Goal: Book appointment/travel/reservation

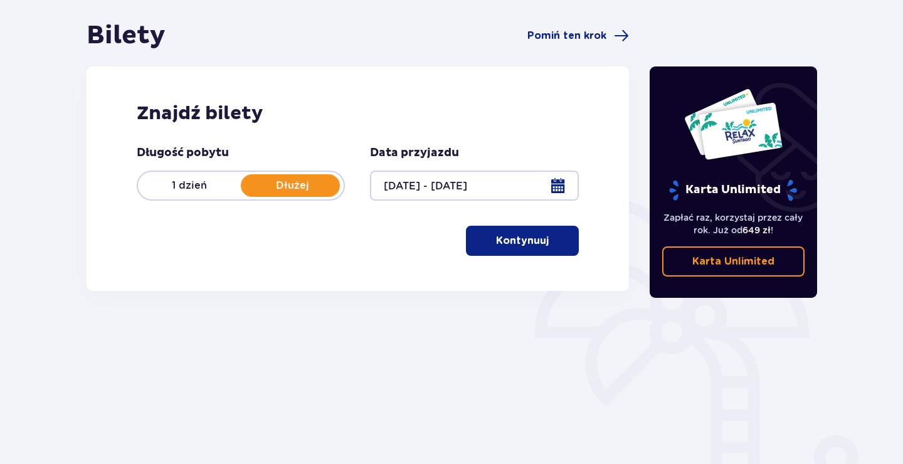
scroll to position [136, 0]
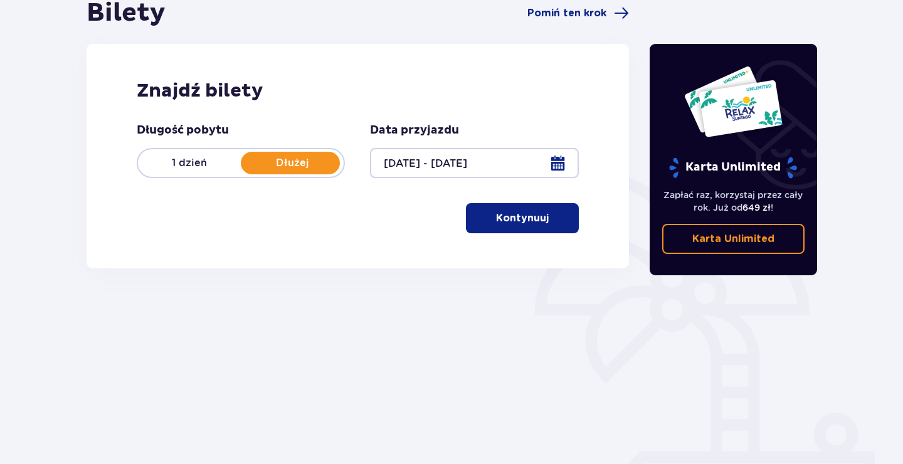
click at [309, 167] on p "Dłużej" at bounding box center [292, 163] width 103 height 14
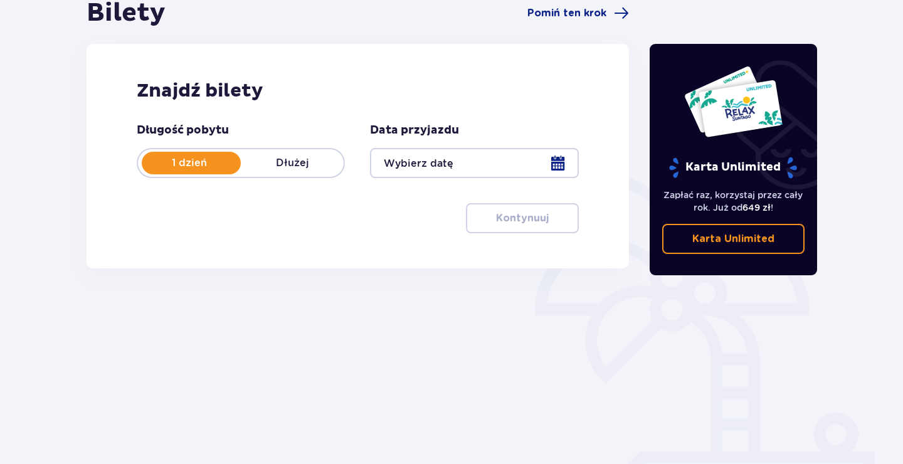
click at [289, 156] on div "1 dzień Dłużej" at bounding box center [241, 163] width 208 height 30
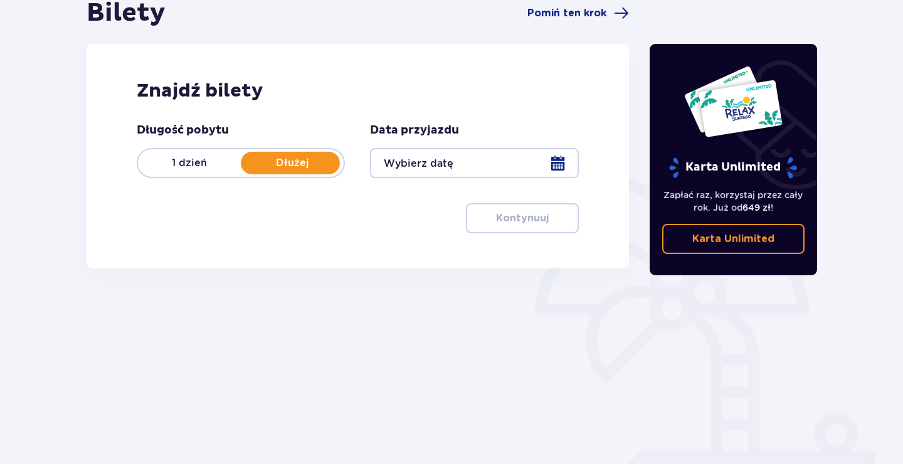
click at [560, 166] on div at bounding box center [474, 163] width 208 height 30
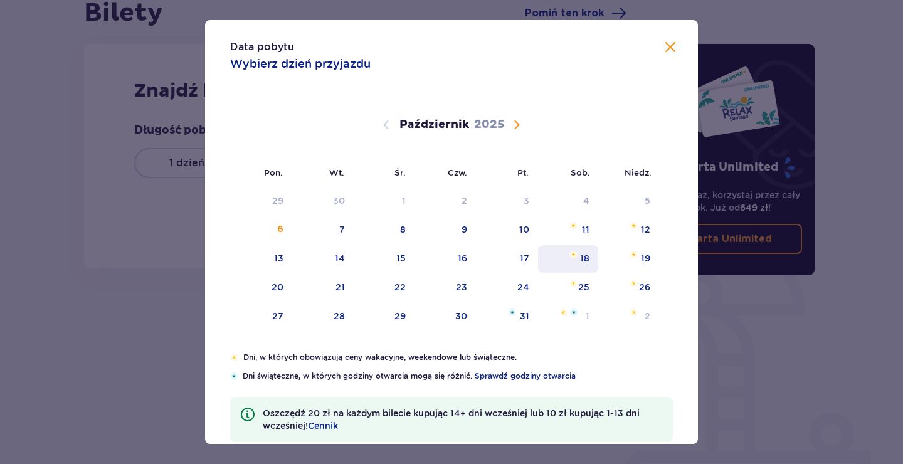
click at [529, 258] on div "17" at bounding box center [524, 258] width 9 height 13
click at [642, 262] on div "19" at bounding box center [645, 258] width 9 height 13
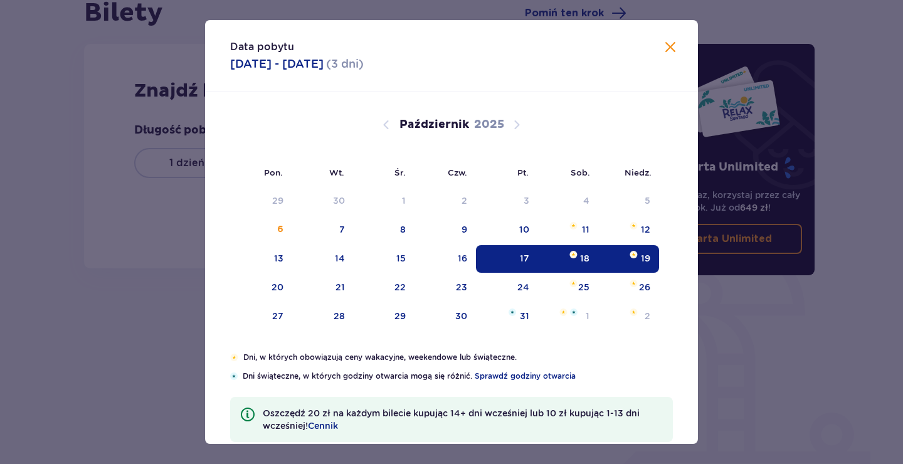
type input "17.10.25 - 19.10.25"
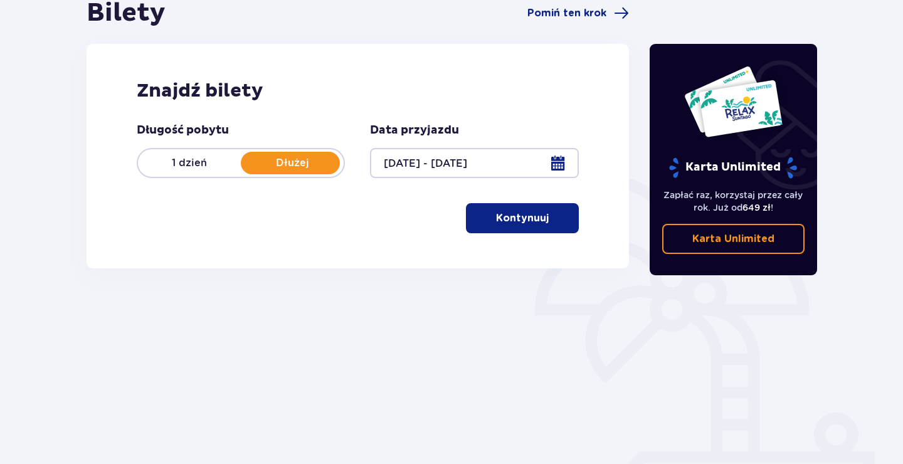
click at [531, 215] on p "Kontynuuj" at bounding box center [522, 218] width 53 height 14
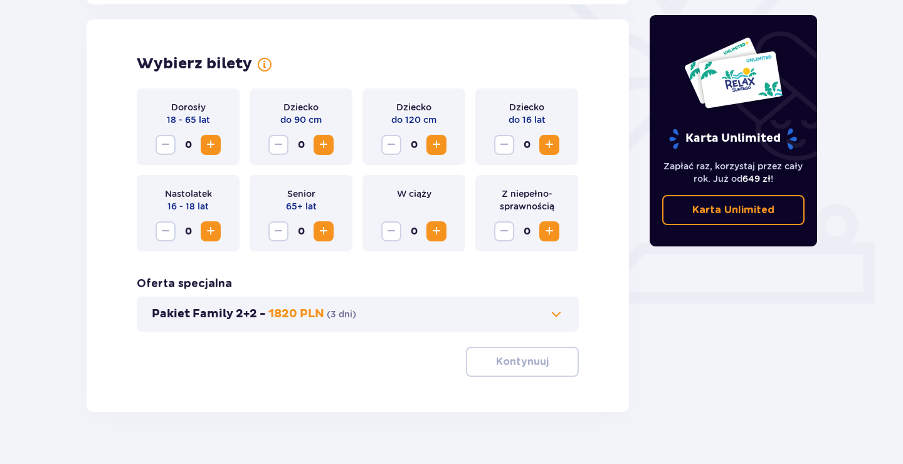
scroll to position [349, 0]
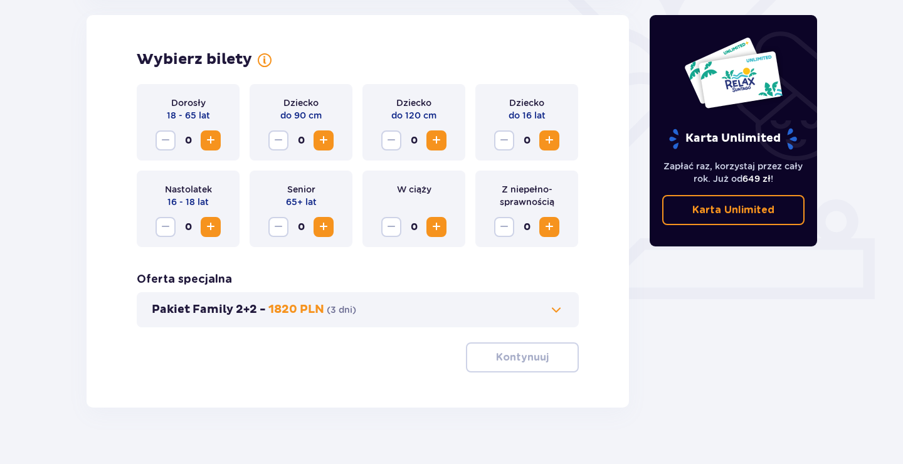
click at [213, 134] on span "Zwiększ" at bounding box center [210, 140] width 15 height 15
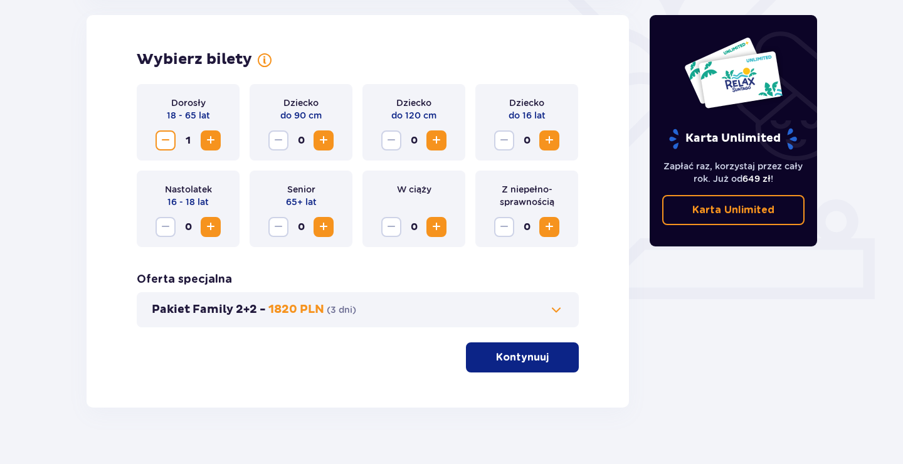
click at [213, 134] on span "Zwiększ" at bounding box center [210, 140] width 15 height 15
click at [430, 139] on span "Zwiększ" at bounding box center [436, 140] width 15 height 15
click at [559, 141] on button "Zwiększ" at bounding box center [550, 140] width 20 height 20
click at [519, 355] on p "Kontynuuj" at bounding box center [522, 358] width 53 height 14
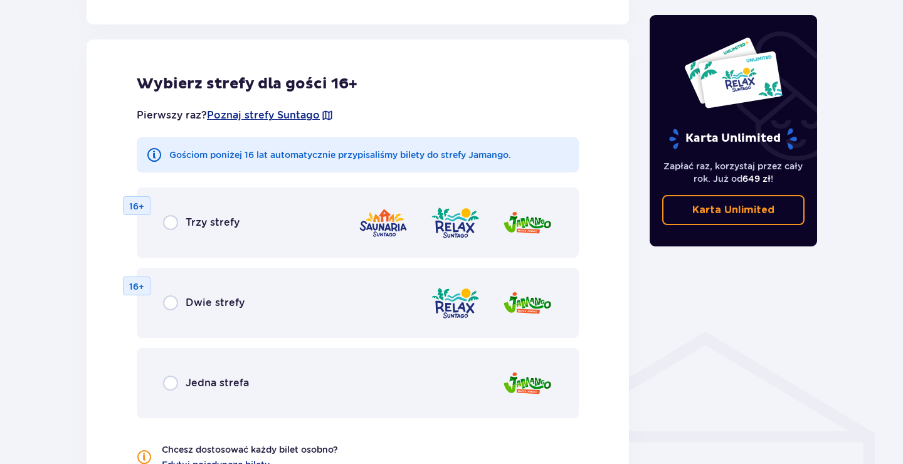
scroll to position [696, 0]
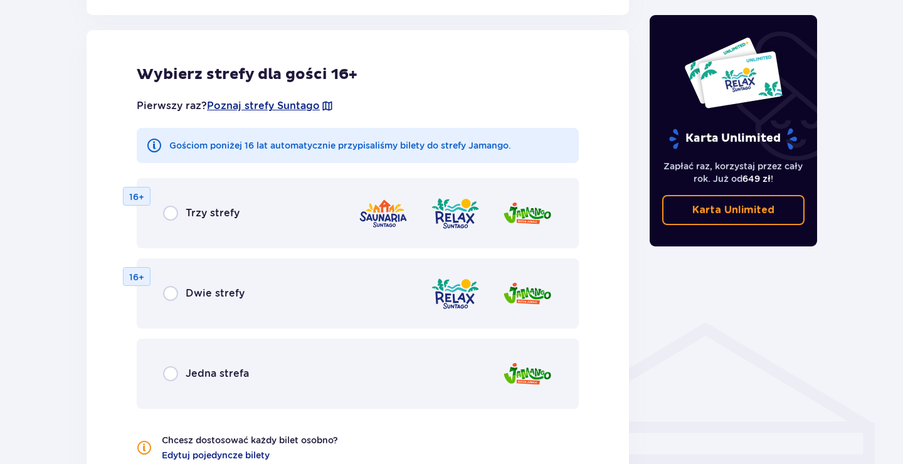
click at [167, 289] on input "radio" at bounding box center [170, 293] width 15 height 15
radio input "true"
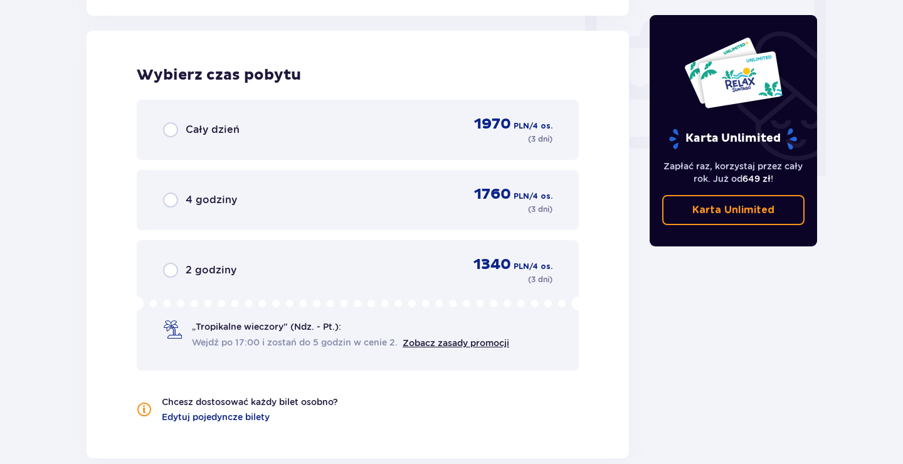
scroll to position [1178, 0]
click at [171, 132] on input "radio" at bounding box center [170, 129] width 15 height 15
radio input "true"
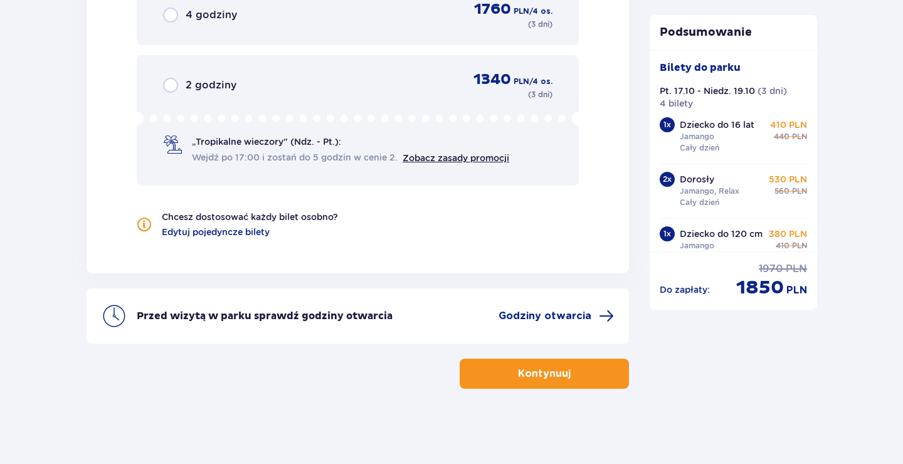
scroll to position [1363, 0]
click at [518, 374] on p "Kontynuuj" at bounding box center [544, 374] width 53 height 14
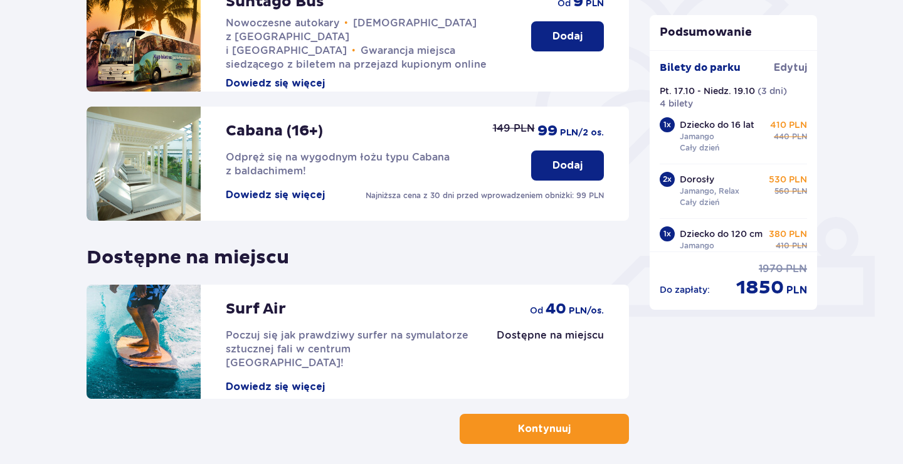
scroll to position [386, 0]
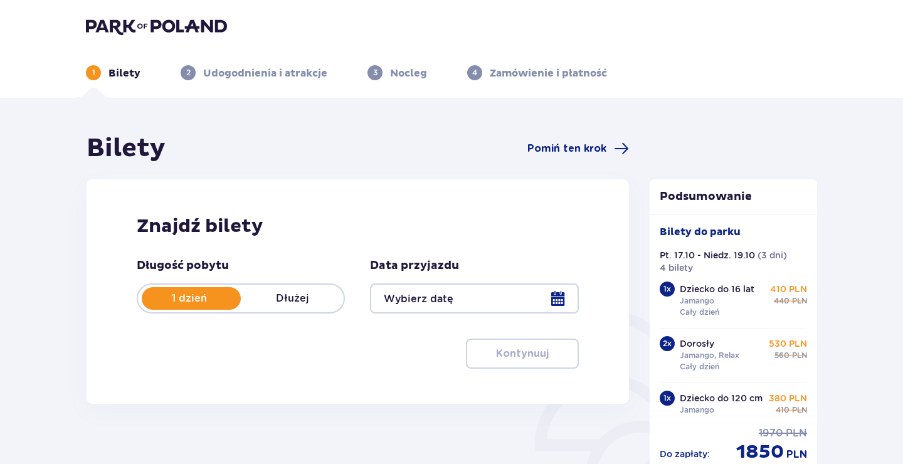
type input "17.10.25 - 19.10.25"
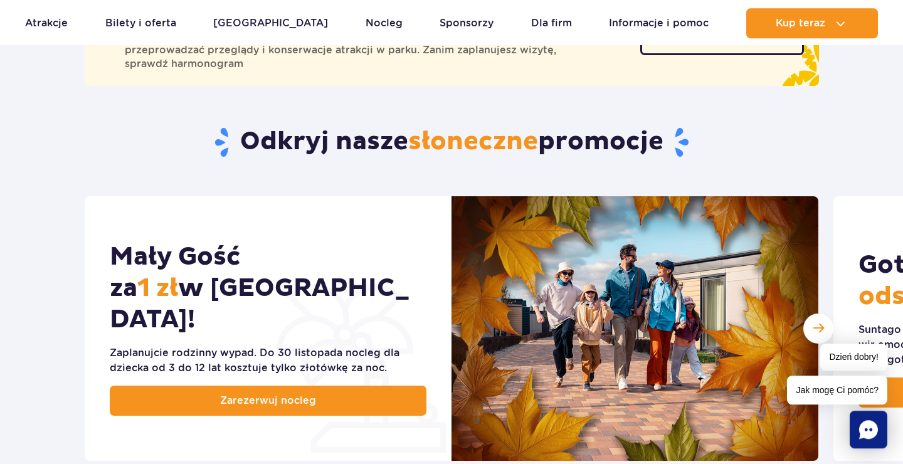
scroll to position [610, 0]
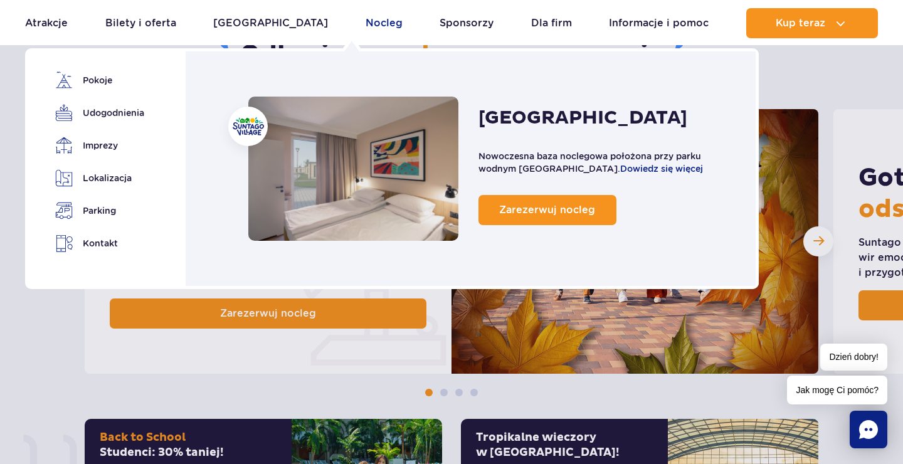
click at [366, 24] on link "Nocleg" at bounding box center [384, 23] width 37 height 30
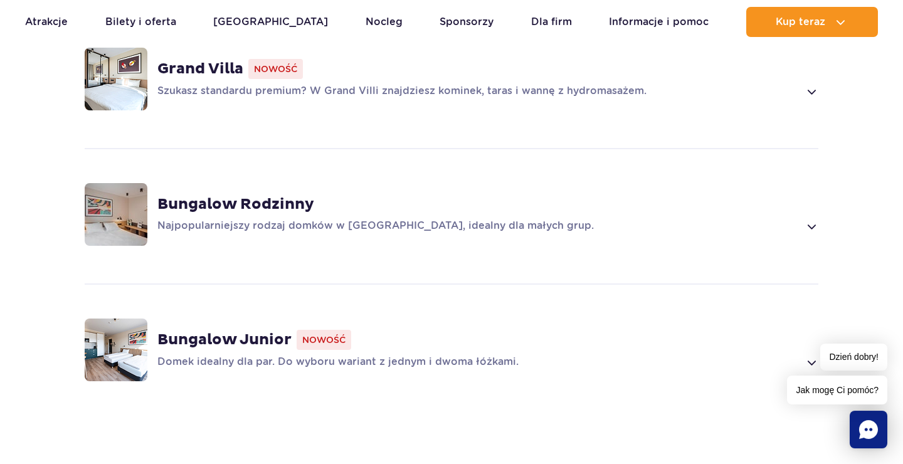
scroll to position [1016, 0]
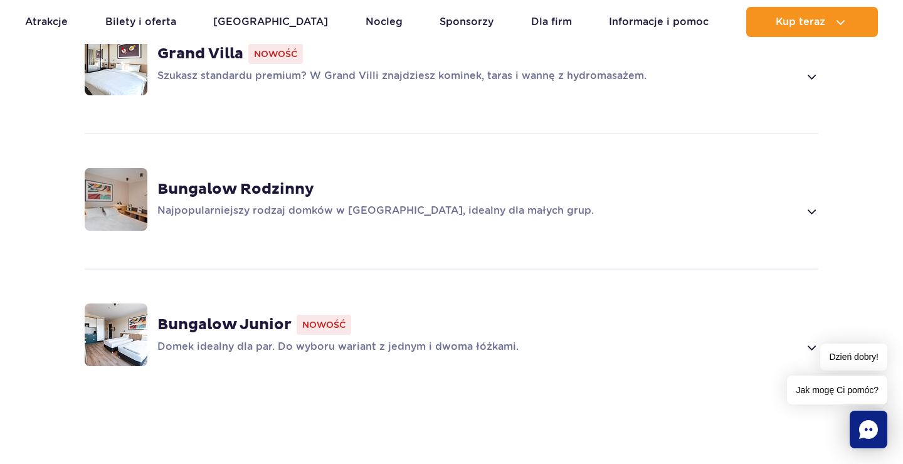
click at [808, 184] on div "Bungalow Rodzinny Najpopularniejszy rodzaj domków w [GEOGRAPHIC_DATA], idealny …" at bounding box center [487, 199] width 661 height 39
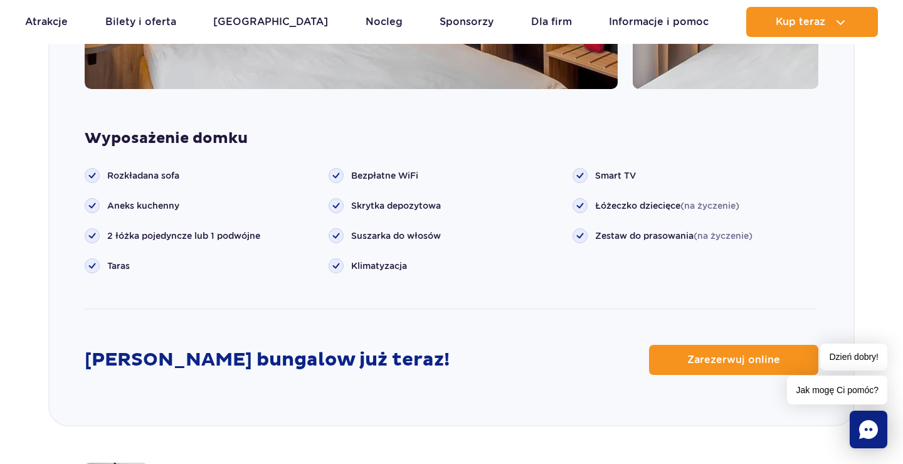
scroll to position [1547, 0]
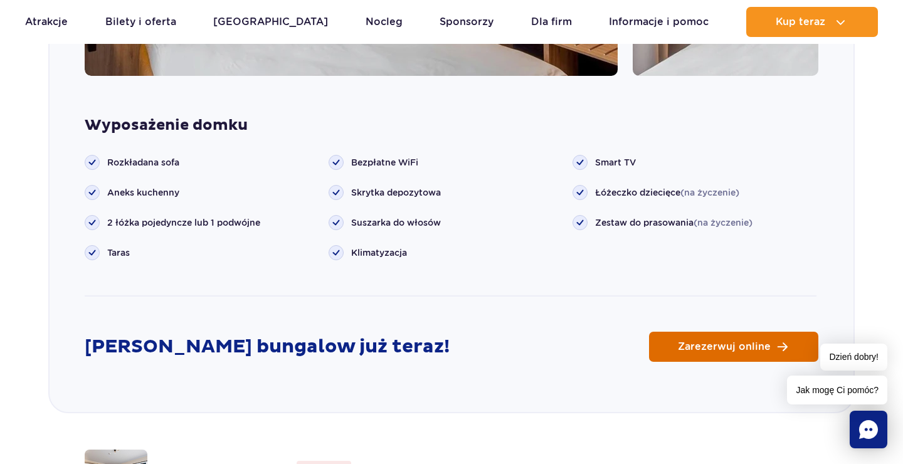
click at [727, 342] on span "Zarezerwuj online" at bounding box center [724, 347] width 93 height 10
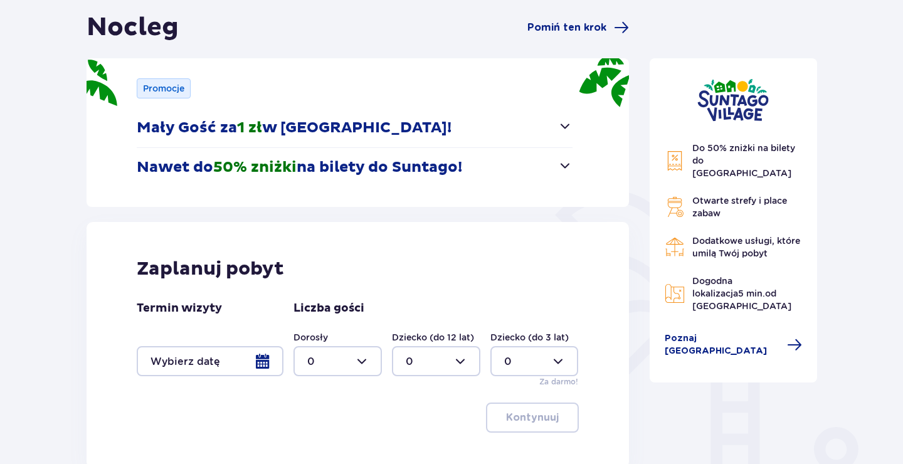
scroll to position [136, 0]
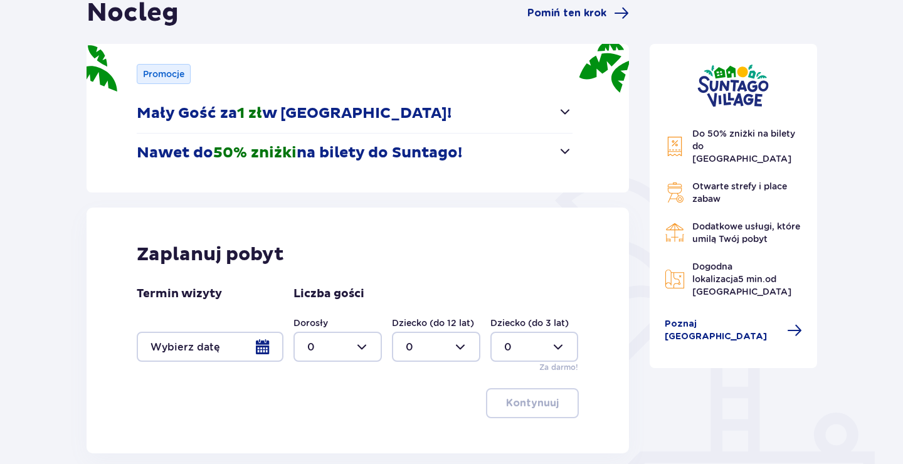
click at [265, 346] on div at bounding box center [210, 347] width 147 height 30
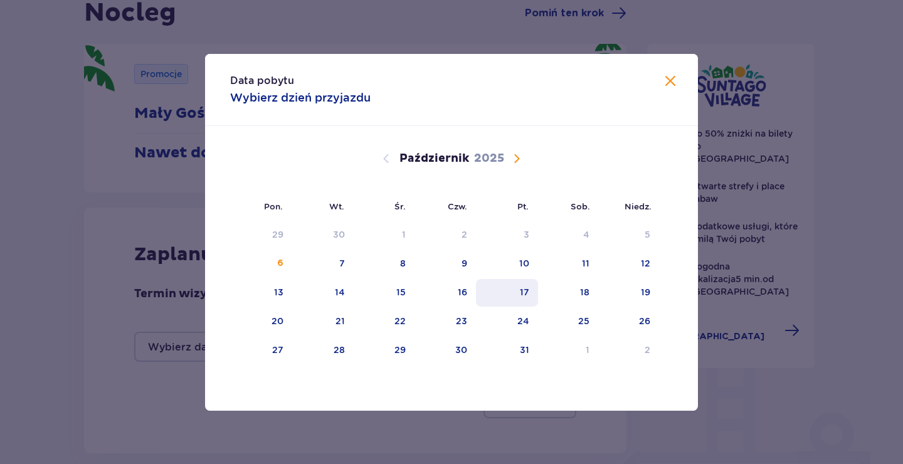
click at [533, 291] on div "17" at bounding box center [507, 293] width 62 height 28
click at [585, 289] on div "18" at bounding box center [584, 292] width 9 height 13
type input "[DATE] - [DATE]"
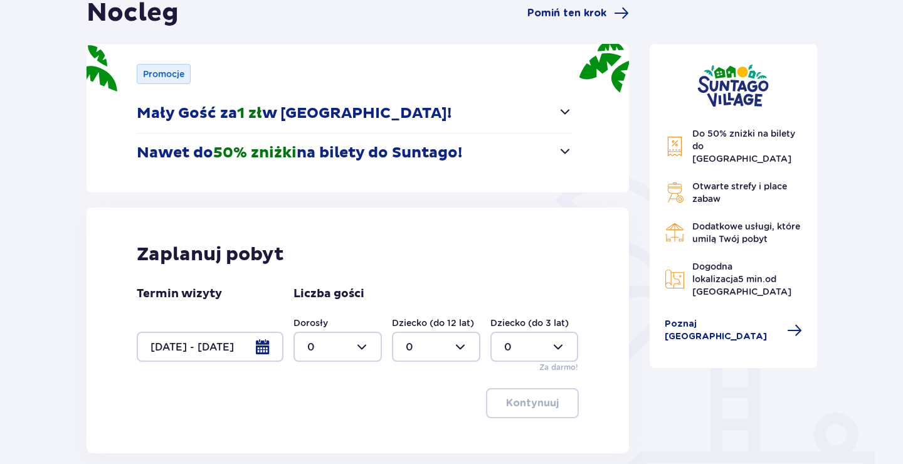
click at [370, 346] on div at bounding box center [338, 347] width 88 height 30
click at [316, 266] on span "2" at bounding box center [338, 277] width 86 height 26
type input "2"
click at [425, 353] on div at bounding box center [436, 347] width 88 height 30
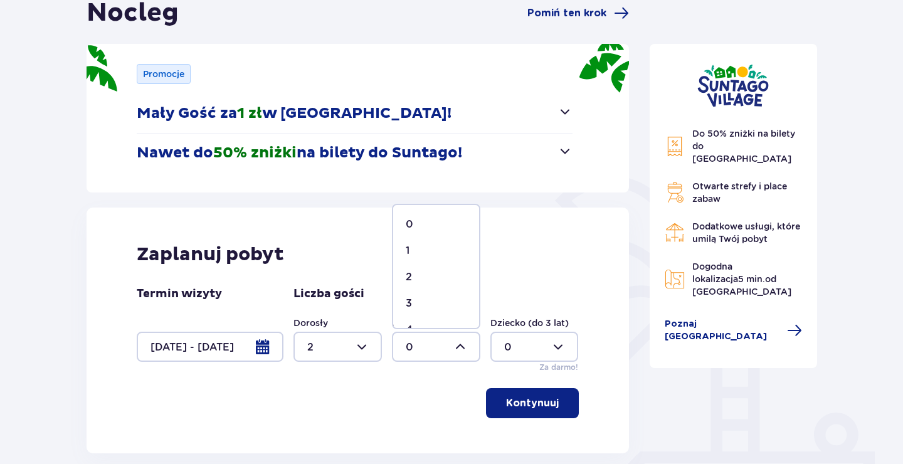
click at [407, 272] on p "2" at bounding box center [409, 277] width 6 height 14
type input "2"
click at [512, 398] on p "Kontynuuj" at bounding box center [532, 404] width 53 height 14
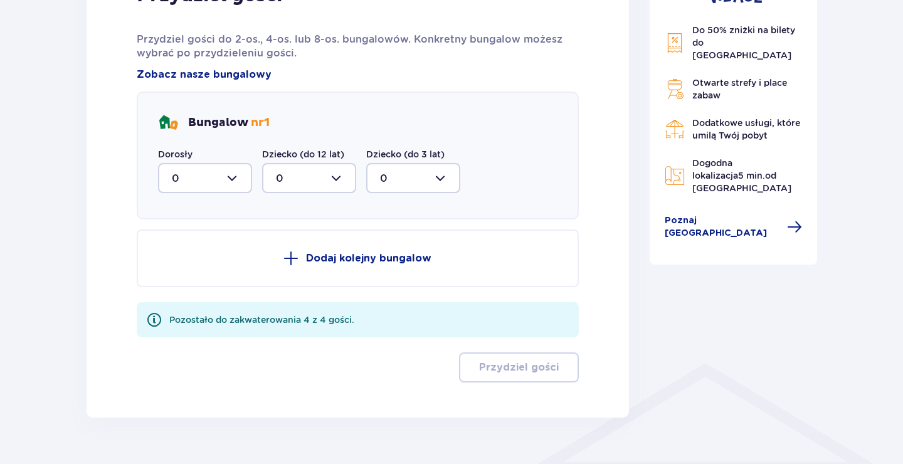
scroll to position [657, 0]
click at [221, 183] on div at bounding box center [205, 177] width 94 height 30
click at [202, 272] on div "2" at bounding box center [205, 268] width 67 height 14
type input "2"
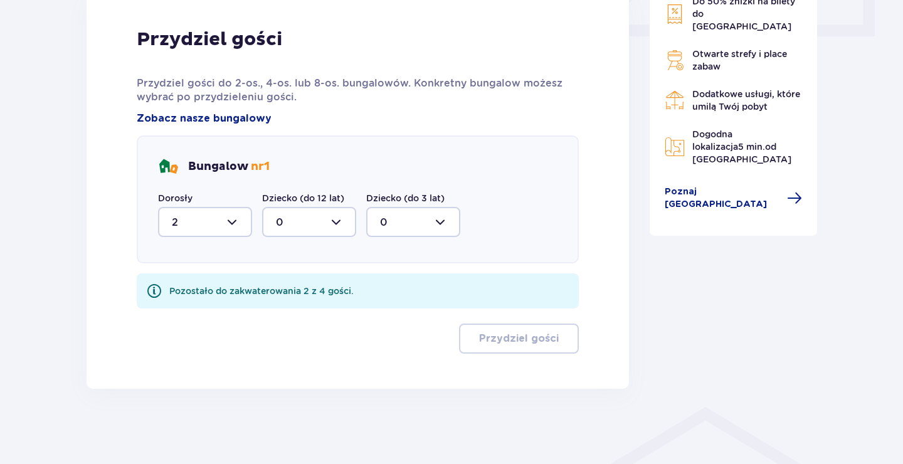
scroll to position [612, 0]
click at [311, 223] on div at bounding box center [309, 222] width 94 height 30
click at [308, 316] on div "2" at bounding box center [309, 313] width 67 height 14
type input "2"
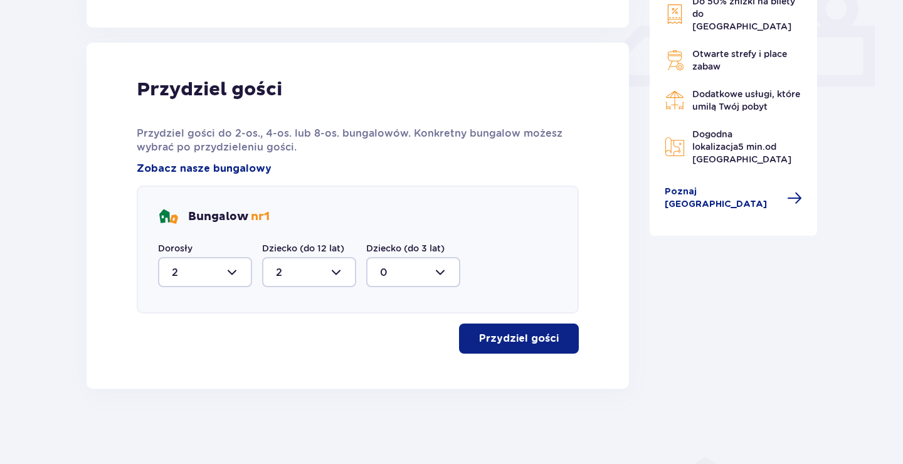
scroll to position [562, 0]
click at [530, 331] on button "Przydziel gości" at bounding box center [519, 339] width 120 height 30
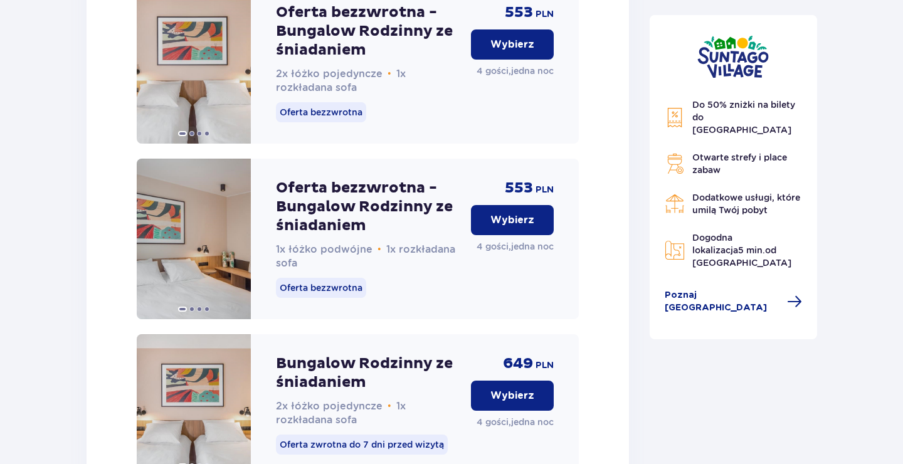
scroll to position [1764, 0]
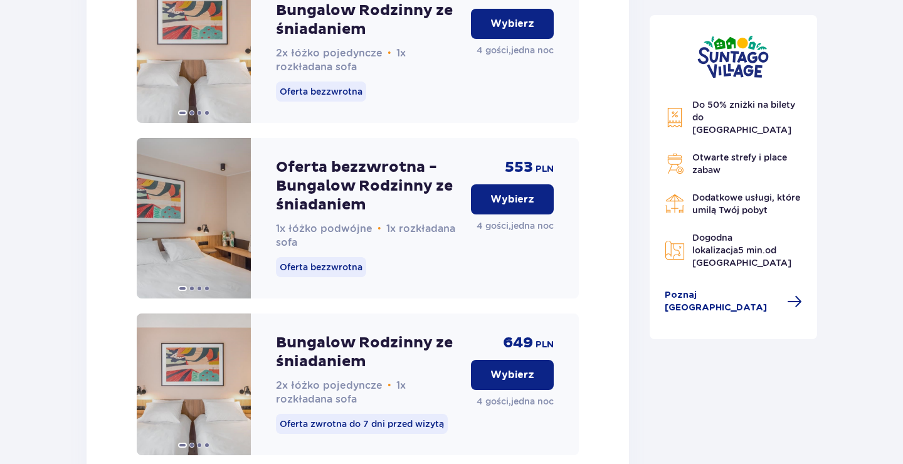
click at [524, 206] on p "Wybierz" at bounding box center [513, 200] width 44 height 14
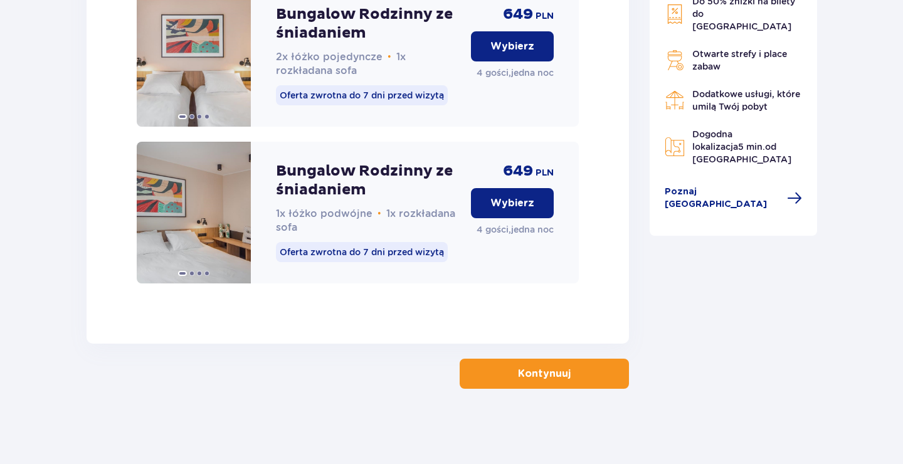
scroll to position [2110, 0]
click at [568, 376] on span "button" at bounding box center [573, 373] width 15 height 15
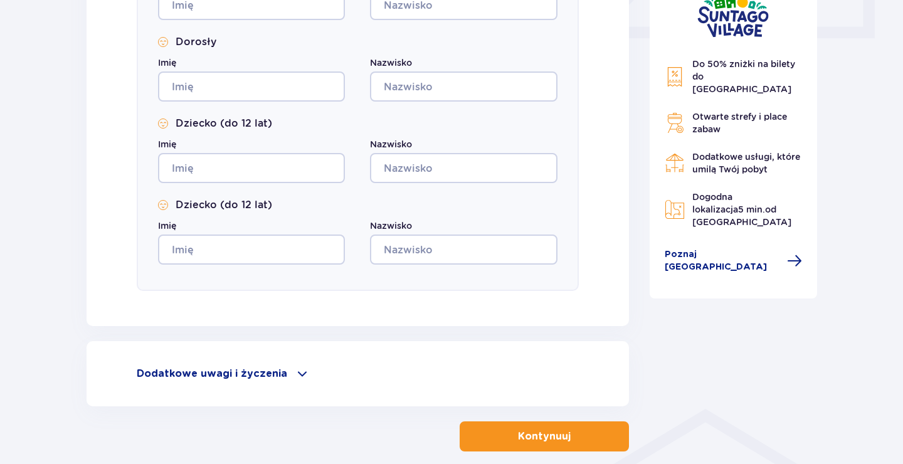
scroll to position [673, 0]
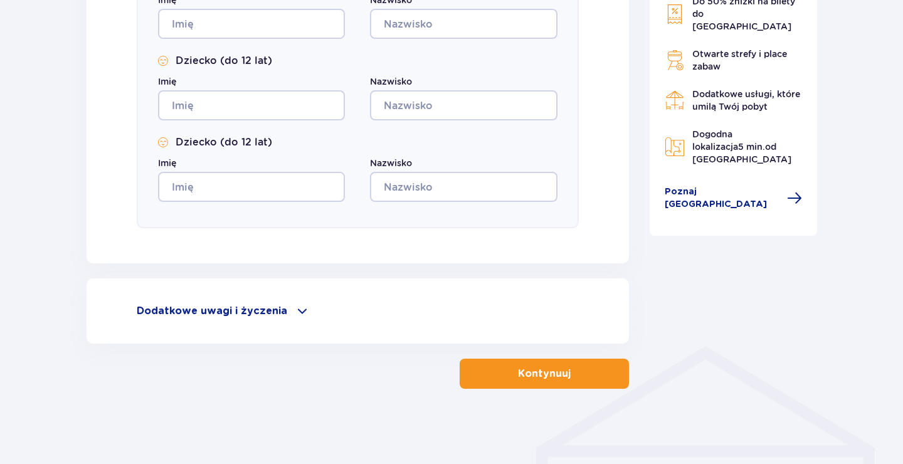
click at [555, 380] on p "Kontynuuj" at bounding box center [544, 374] width 53 height 14
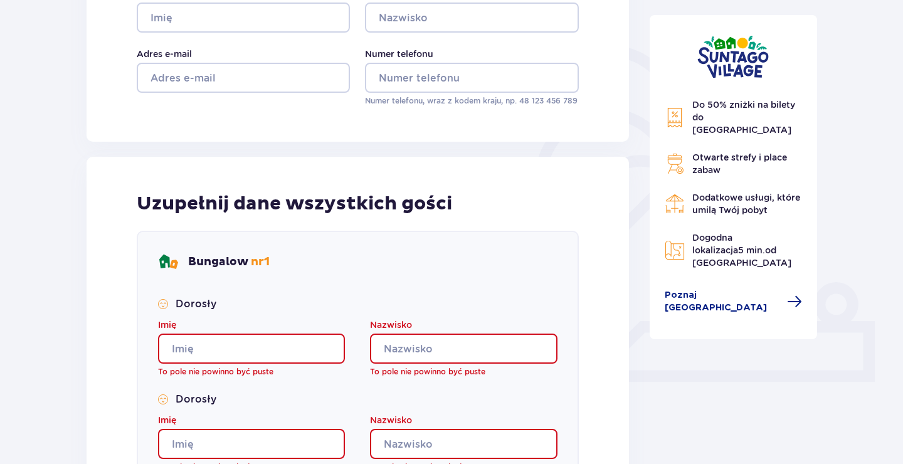
scroll to position [0, 0]
